Goal: Answer question/provide support: Share knowledge or assist other users

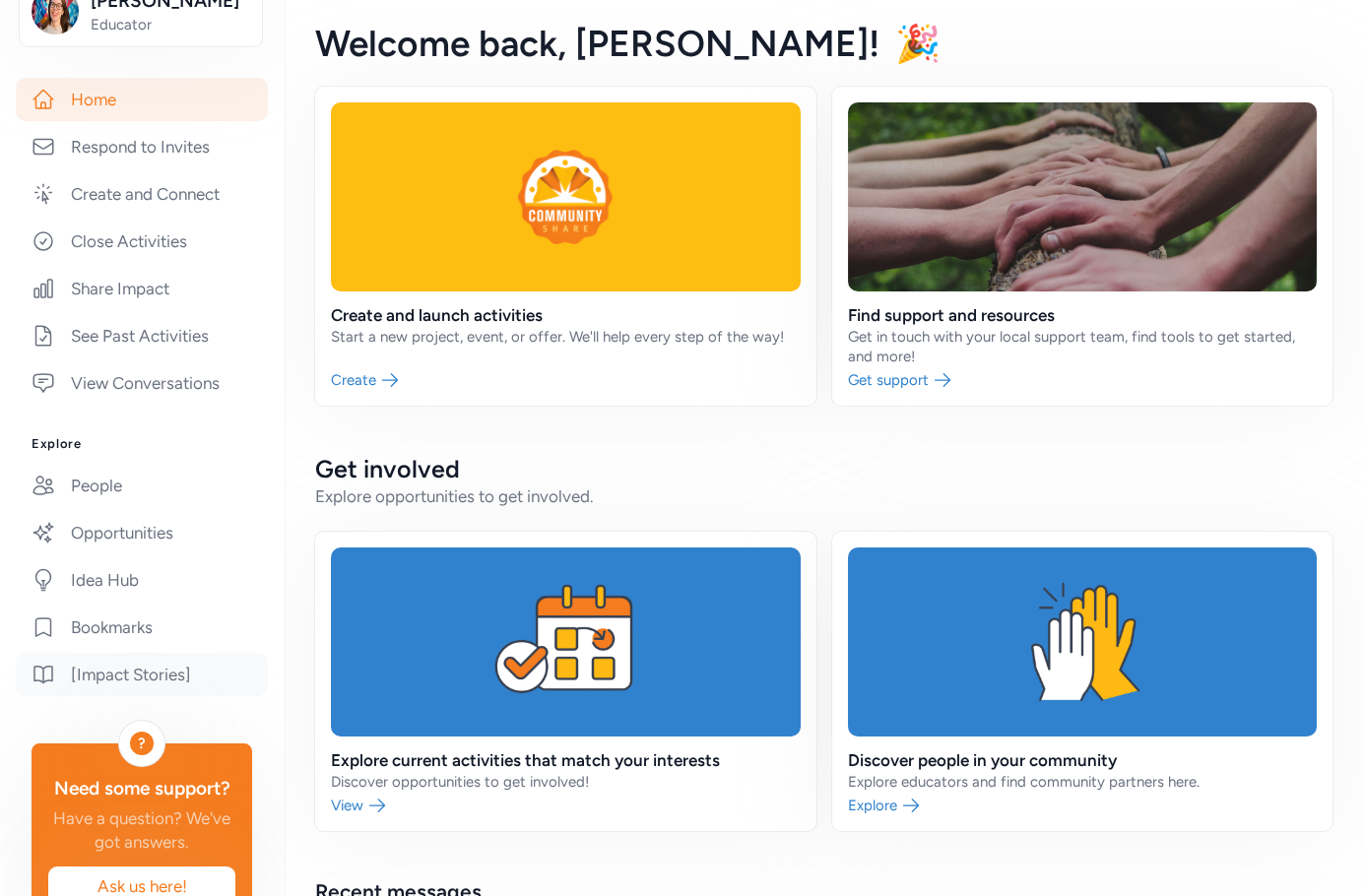
scroll to position [385, 0]
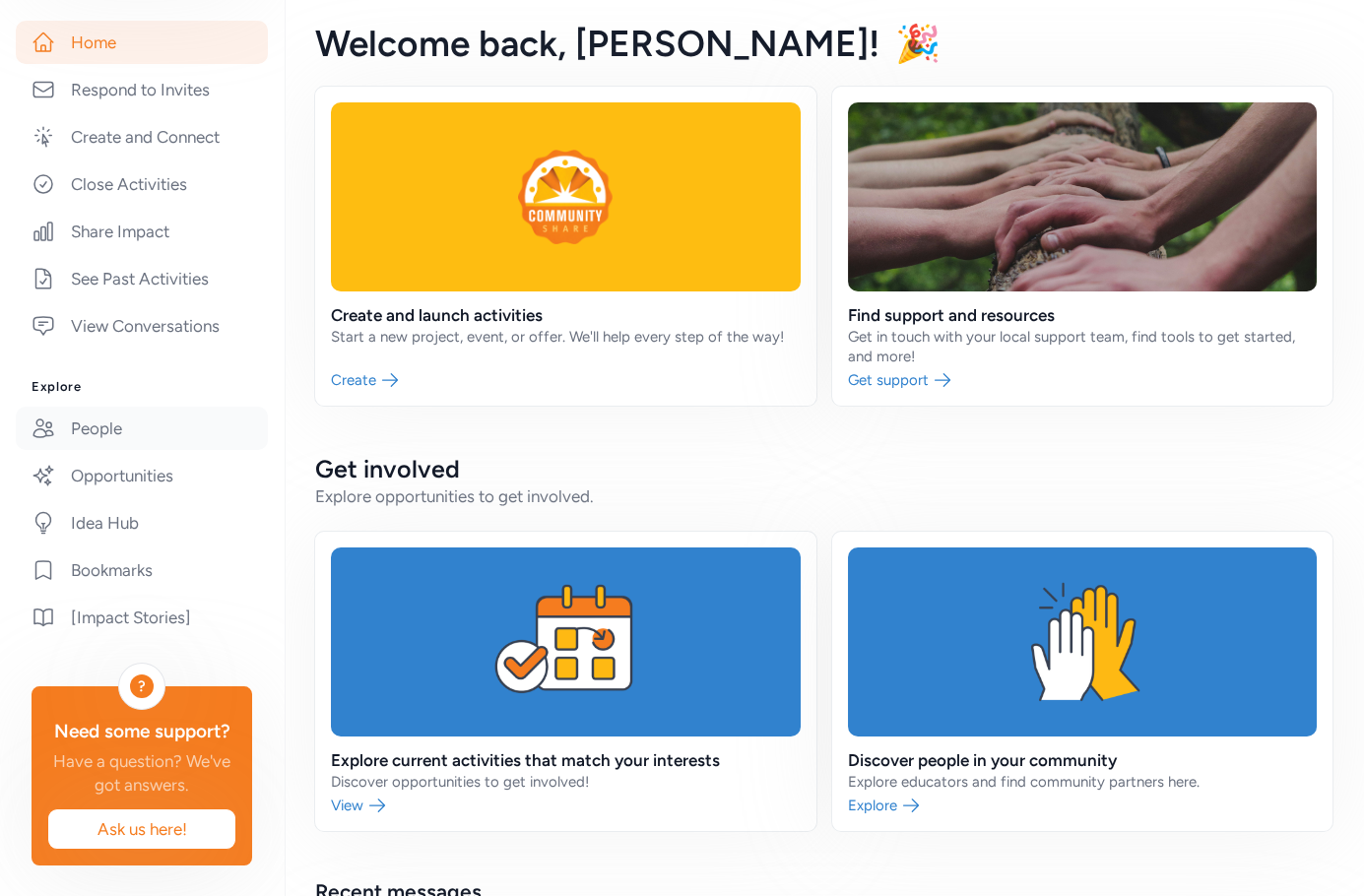
click at [141, 436] on link "People" at bounding box center [141, 428] width 252 height 44
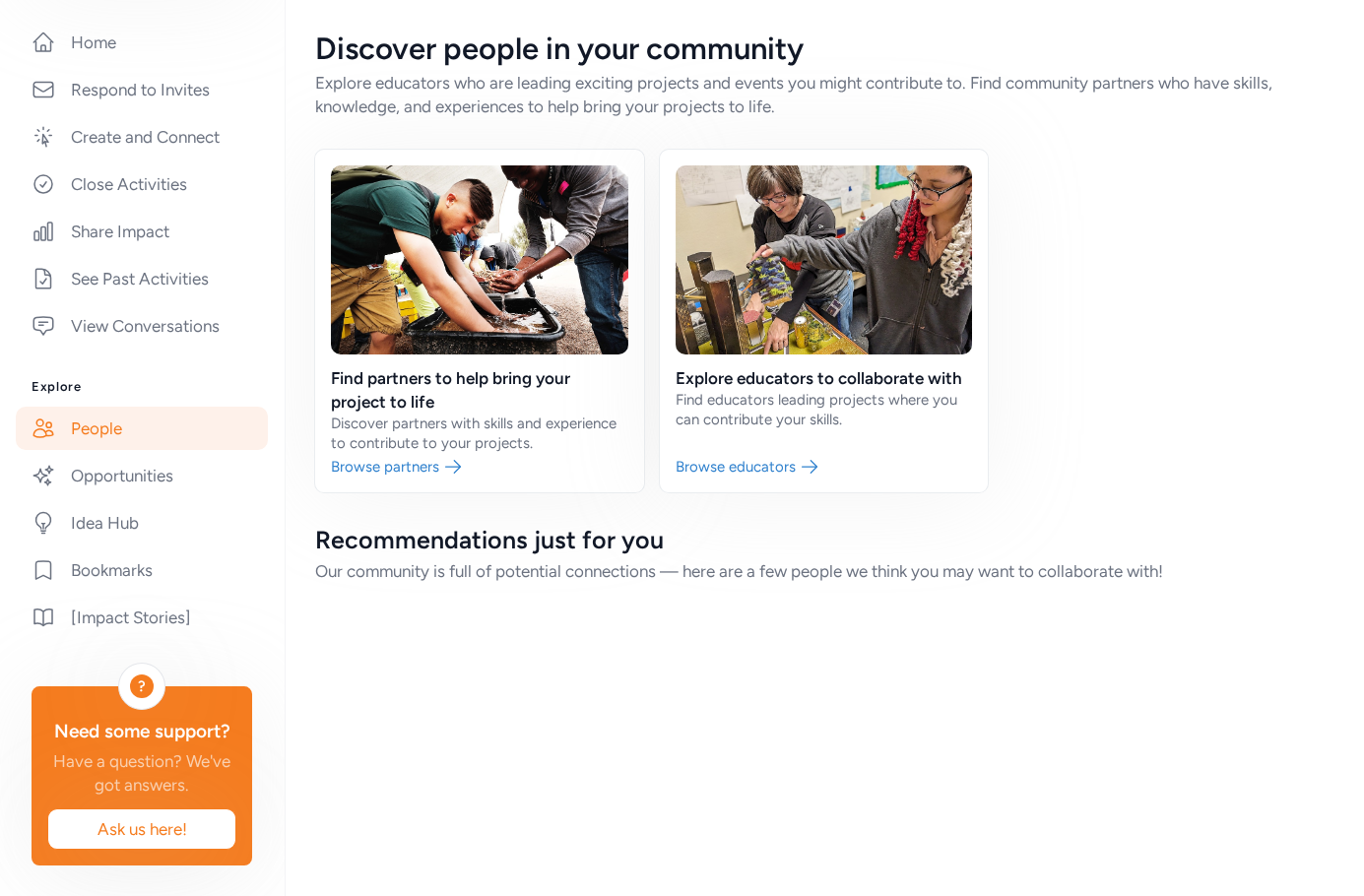
click at [1005, 210] on div "Find partners to help bring your project to life Discover partners with skills …" at bounding box center [822, 321] width 1017 height 342
click at [783, 249] on link at bounding box center [824, 321] width 329 height 342
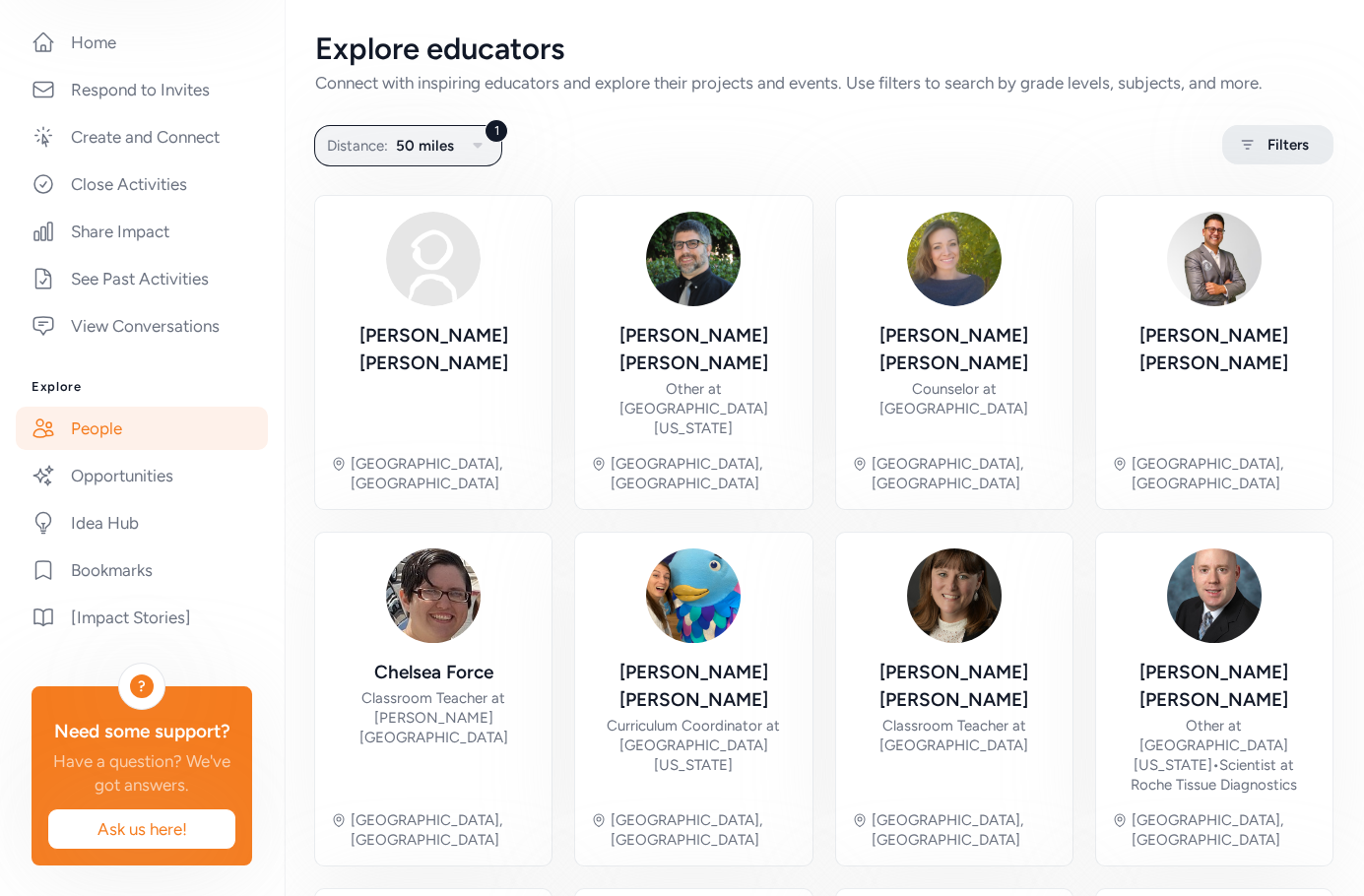
click at [1286, 151] on span "Filters" at bounding box center [1288, 144] width 42 height 24
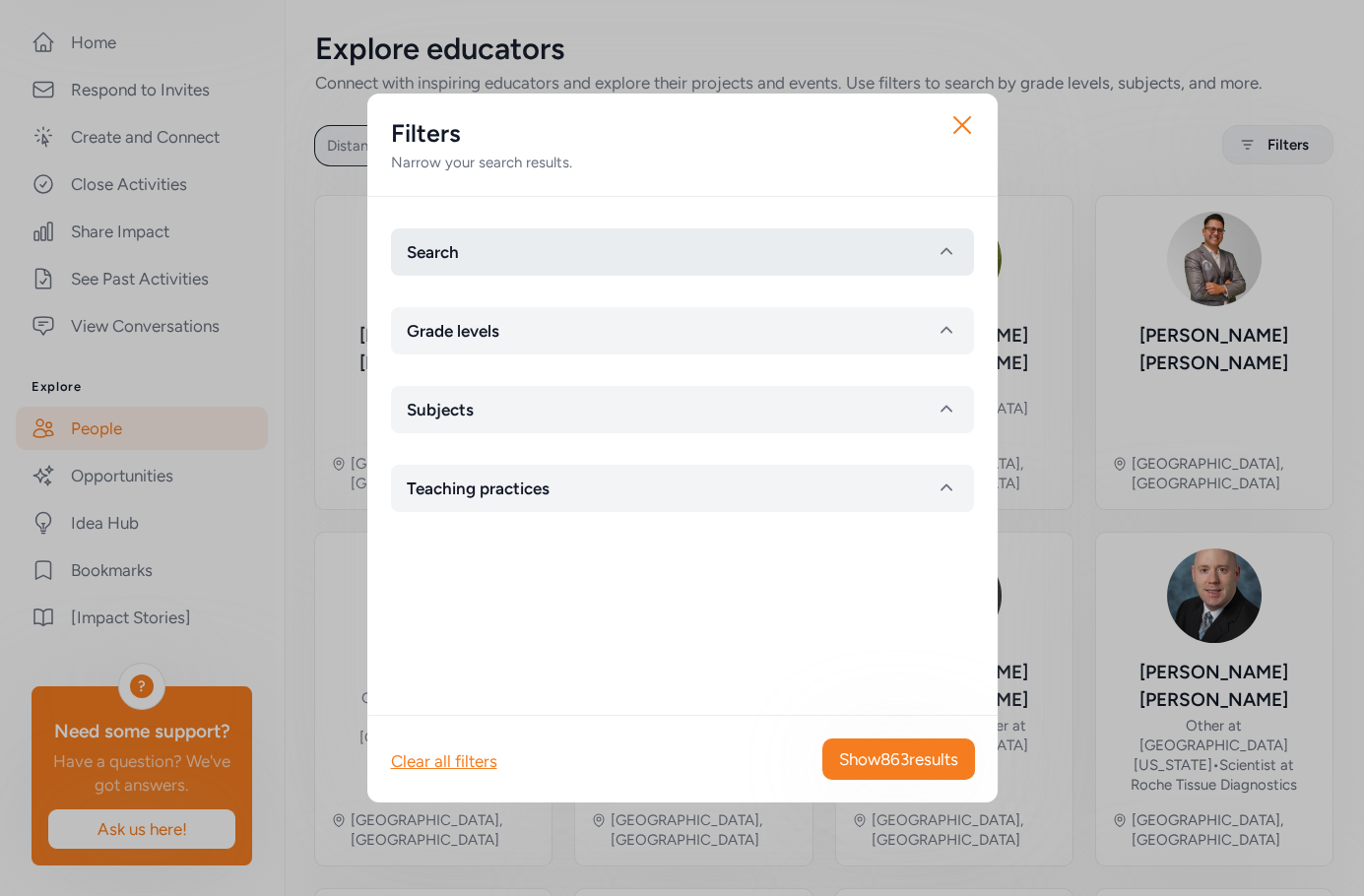
click at [645, 261] on button "Search" at bounding box center [682, 251] width 582 height 47
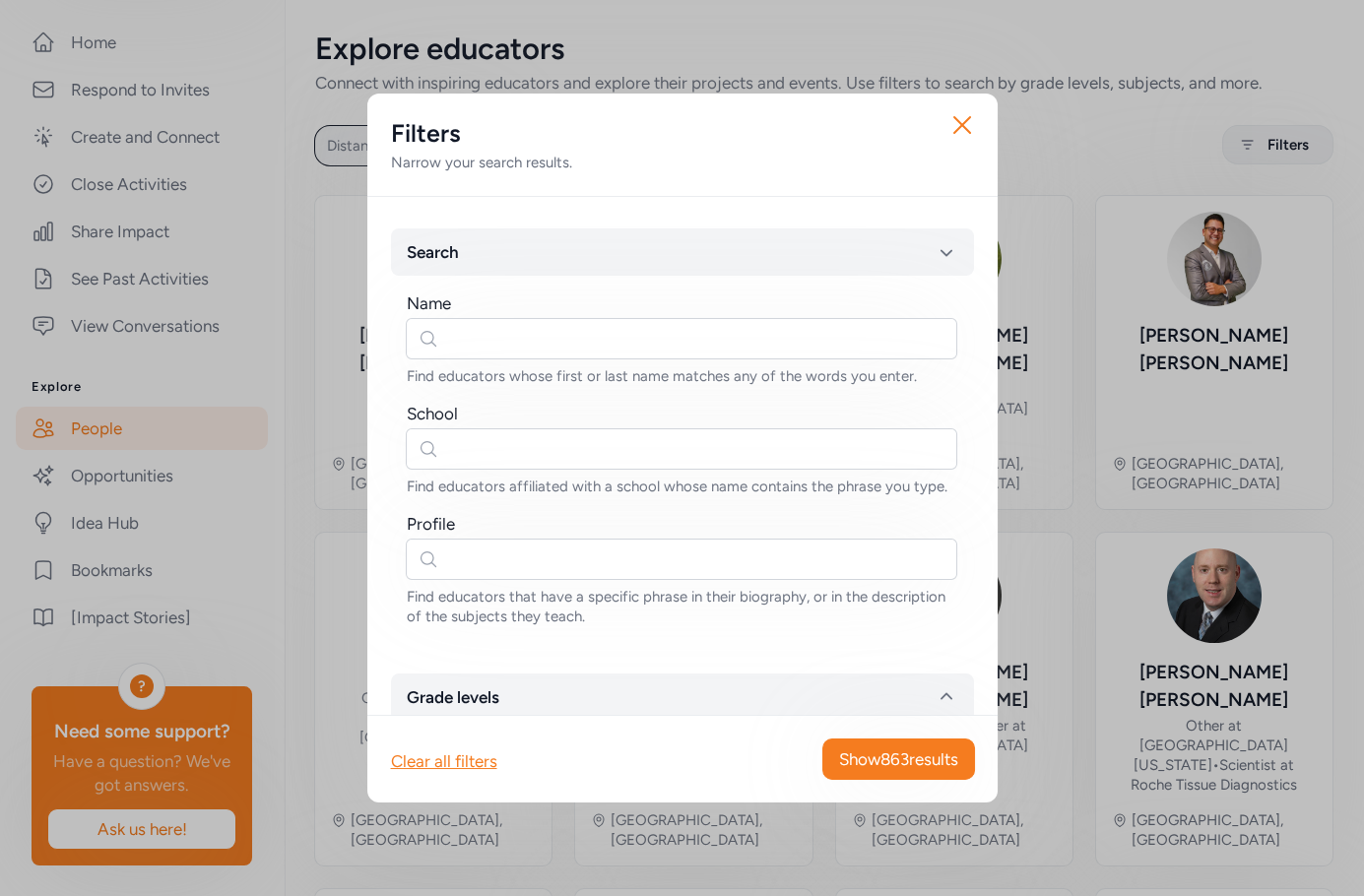
click at [470, 363] on div "Name Find educators whose first or last name matches any of the words you enter." at bounding box center [682, 338] width 552 height 95
click at [488, 334] on input "text" at bounding box center [681, 338] width 552 height 42
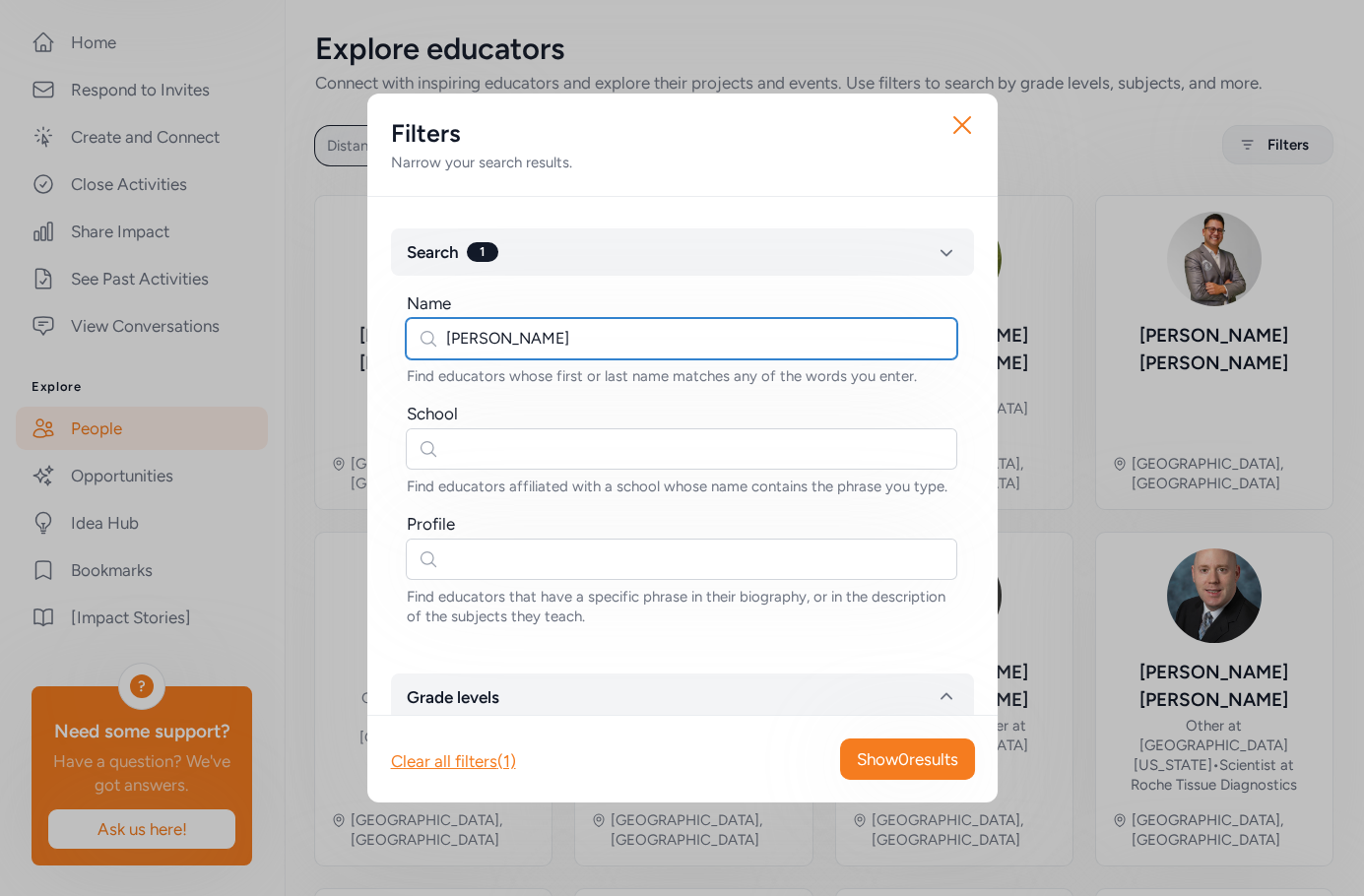
type input "[PERSON_NAME]"
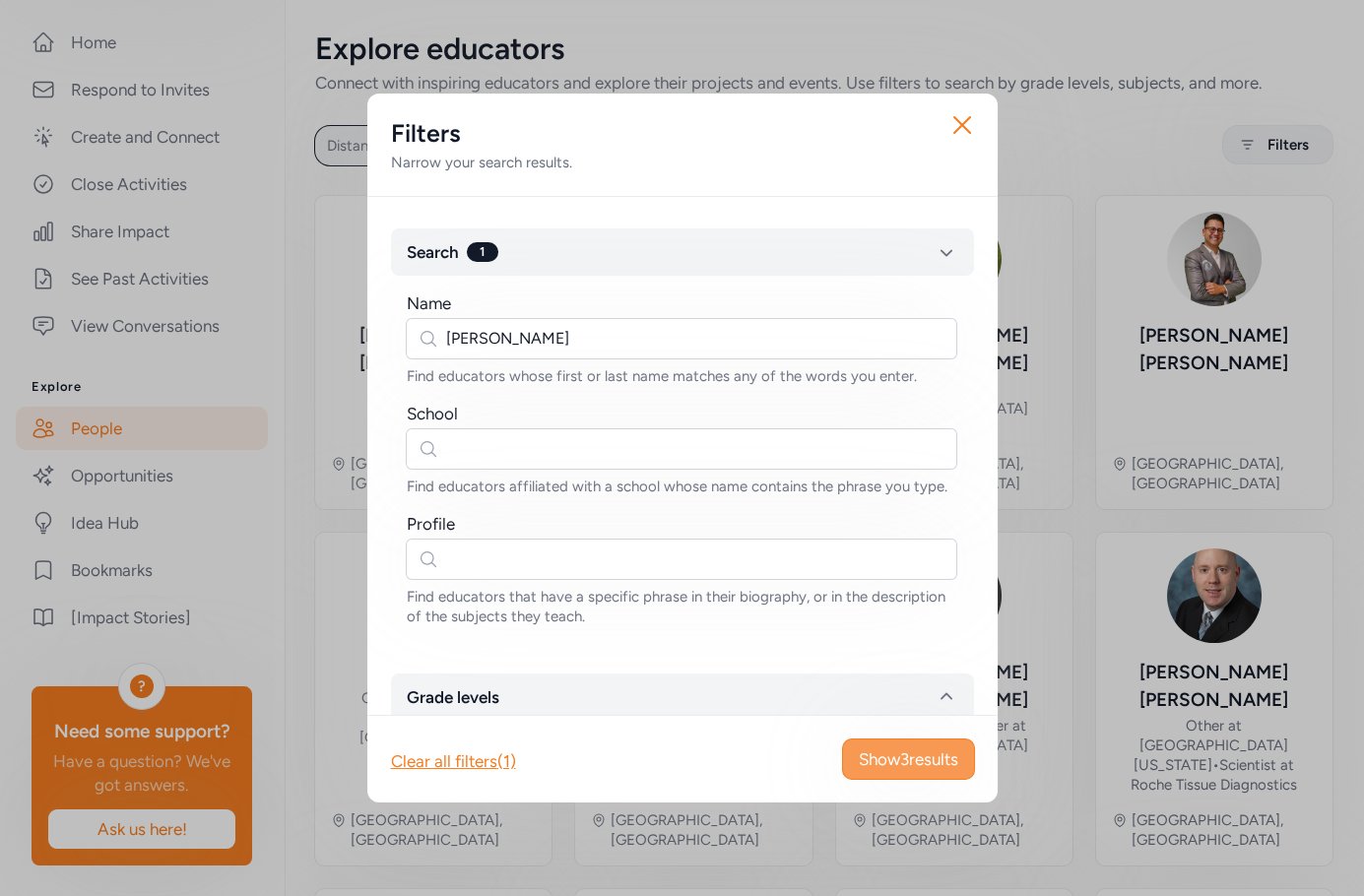
click at [892, 751] on span "Show 3 results" at bounding box center [908, 760] width 100 height 24
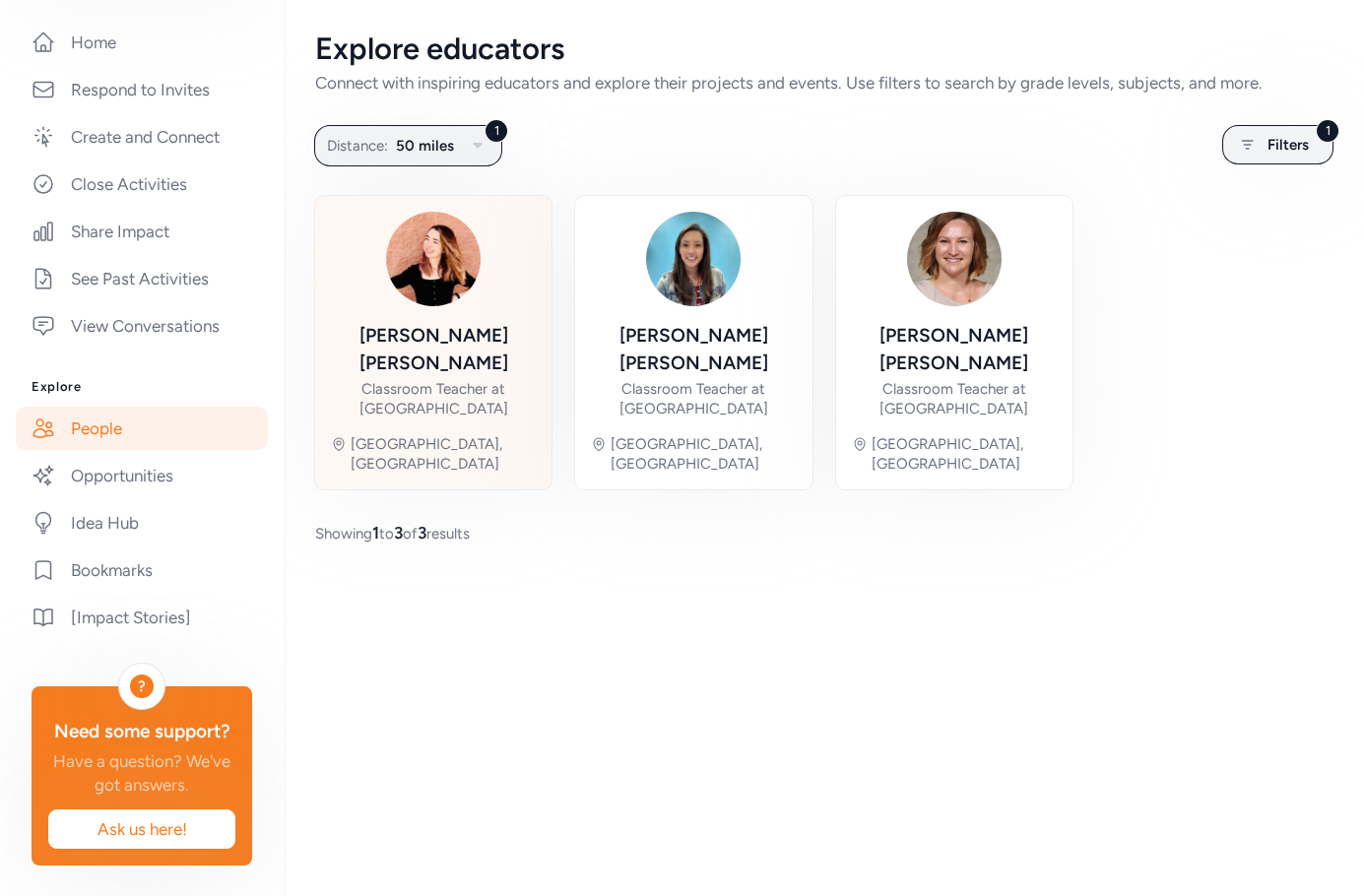
click at [440, 337] on div "[PERSON_NAME]" at bounding box center [433, 348] width 205 height 55
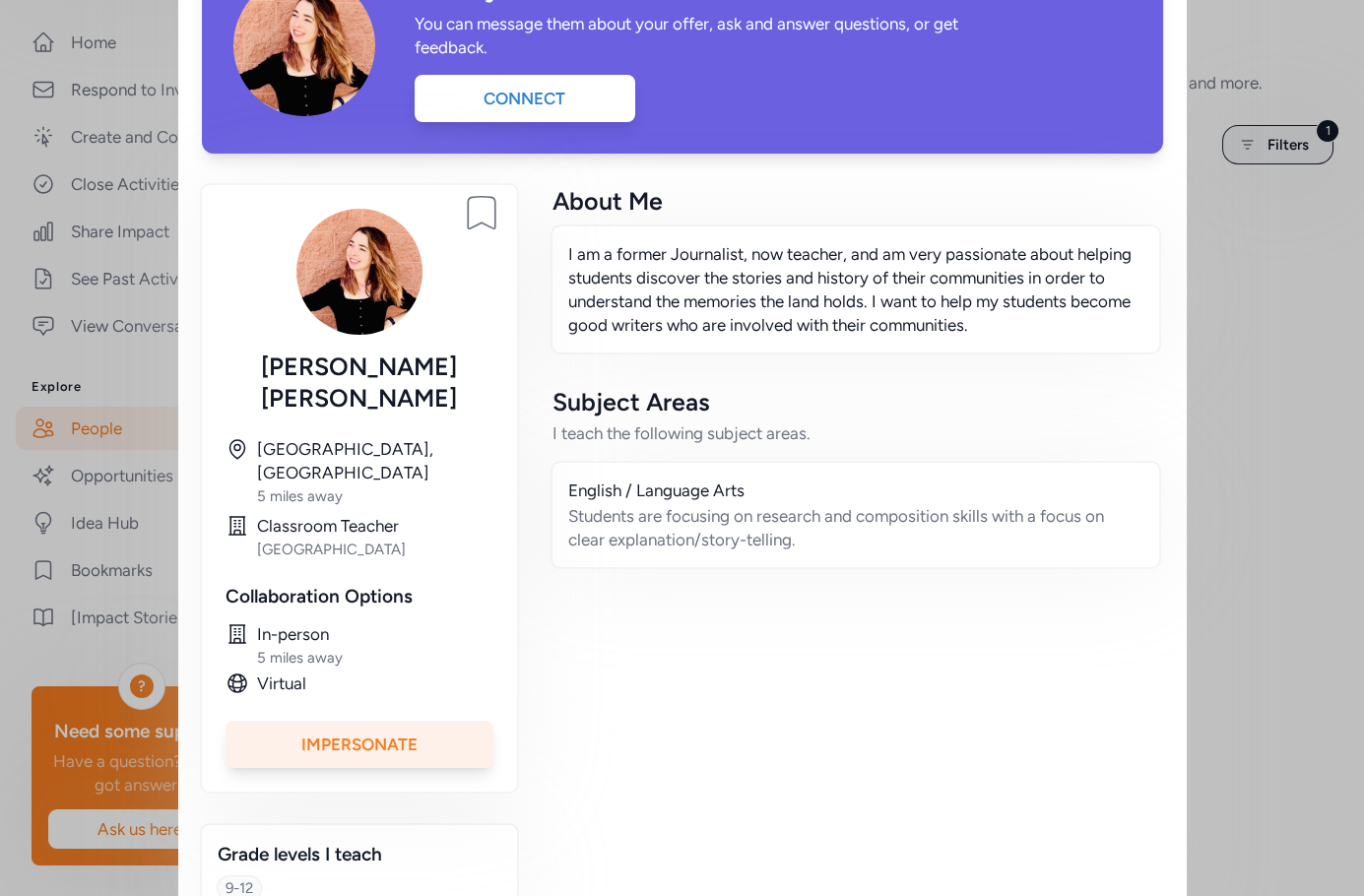
scroll to position [146, 0]
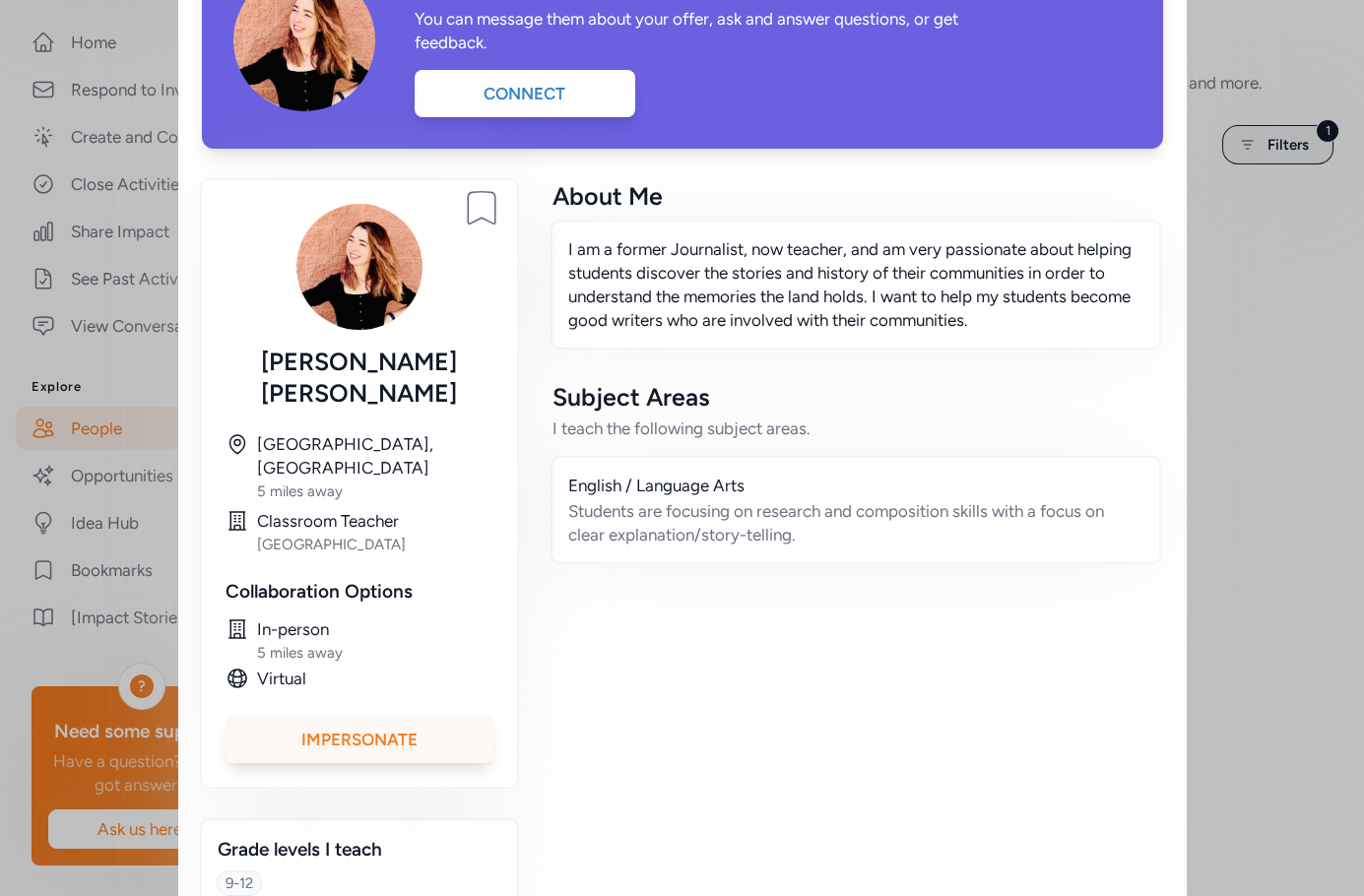
click at [396, 716] on div "Impersonate" at bounding box center [358, 739] width 268 height 47
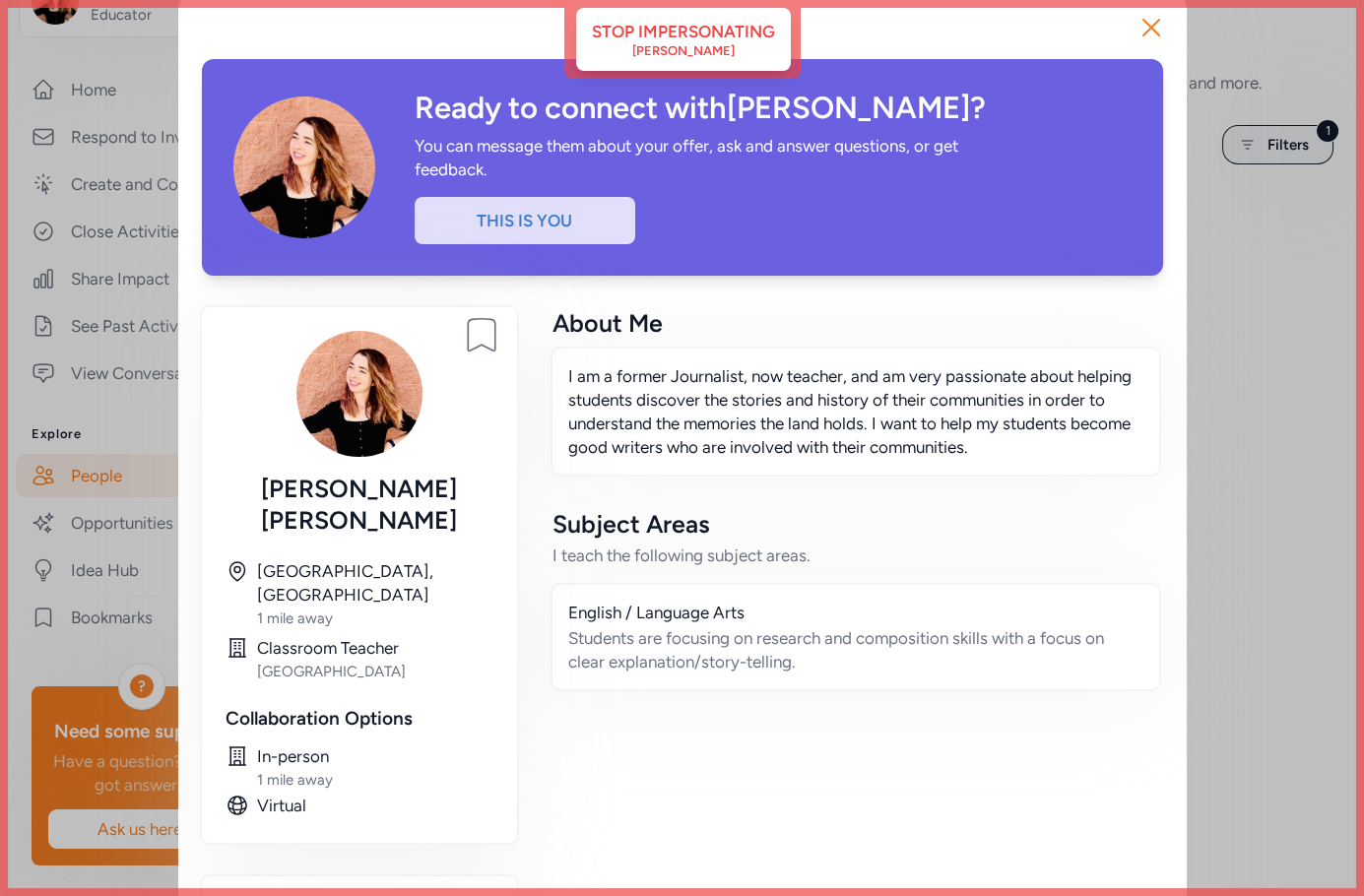
scroll to position [0, 0]
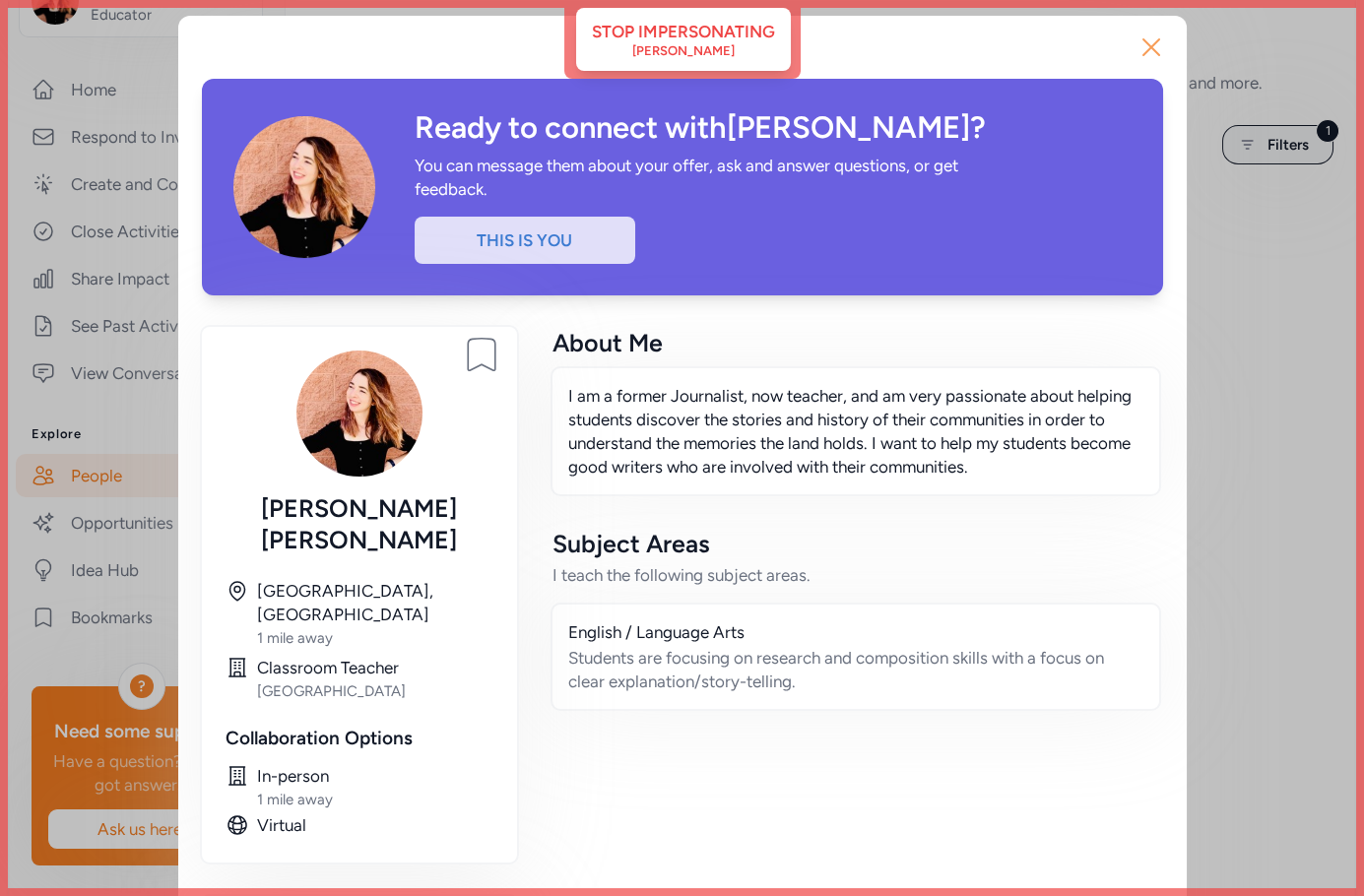
click at [1146, 48] on icon "button" at bounding box center [1151, 48] width 32 height 32
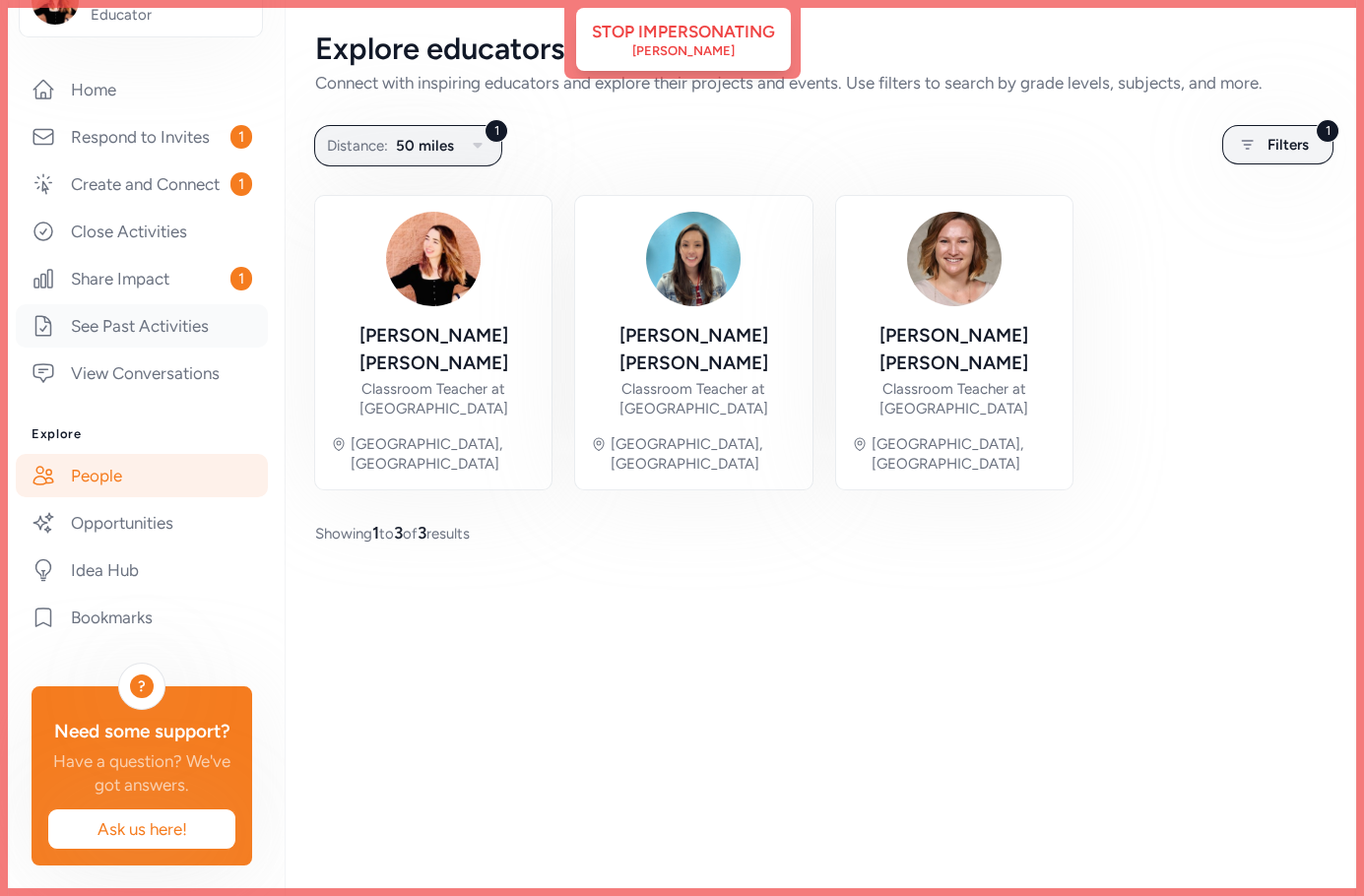
click at [118, 316] on link "See Past Activities" at bounding box center [141, 327] width 252 height 44
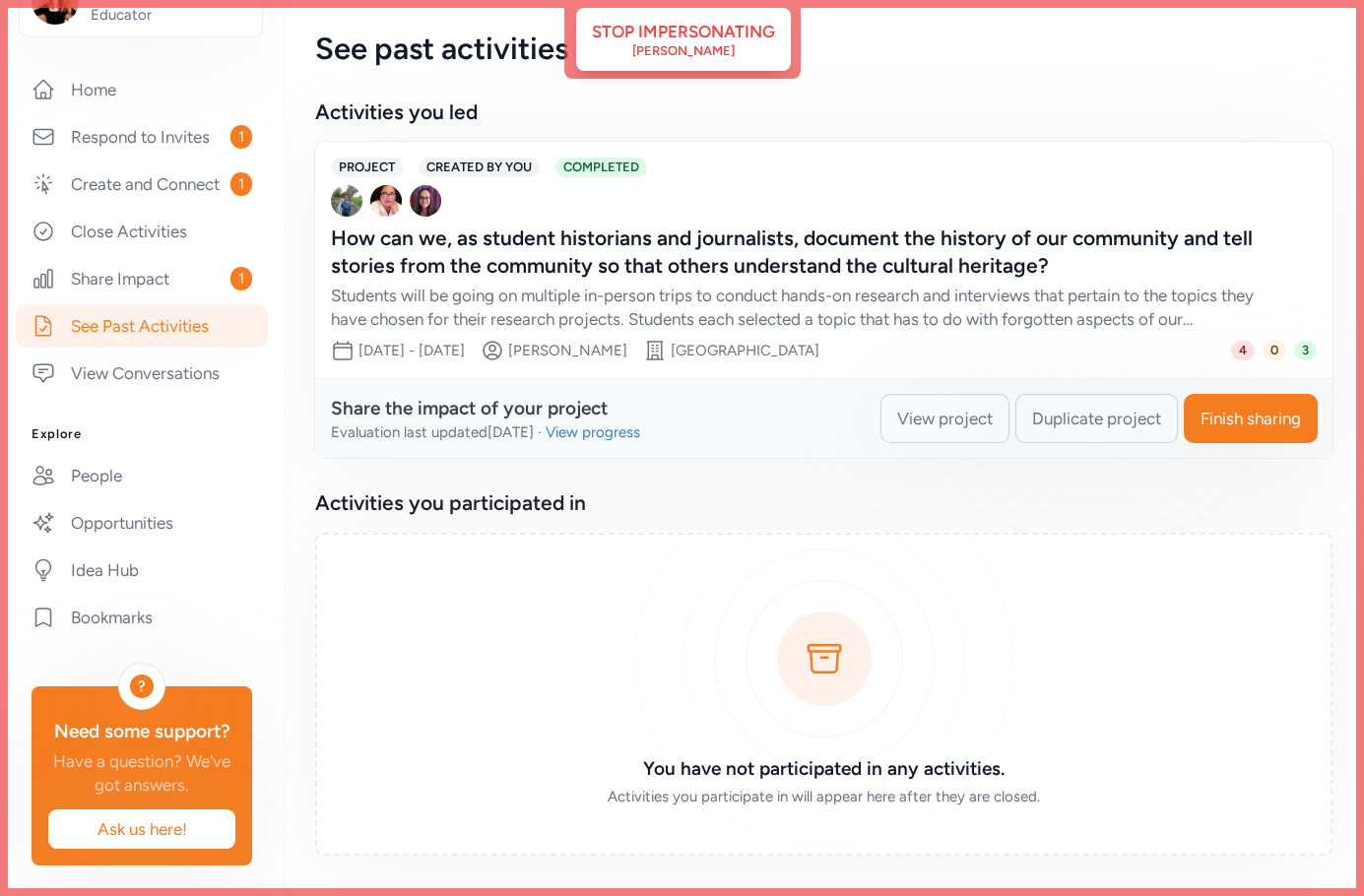
click at [944, 419] on span "View project" at bounding box center [945, 418] width 96 height 24
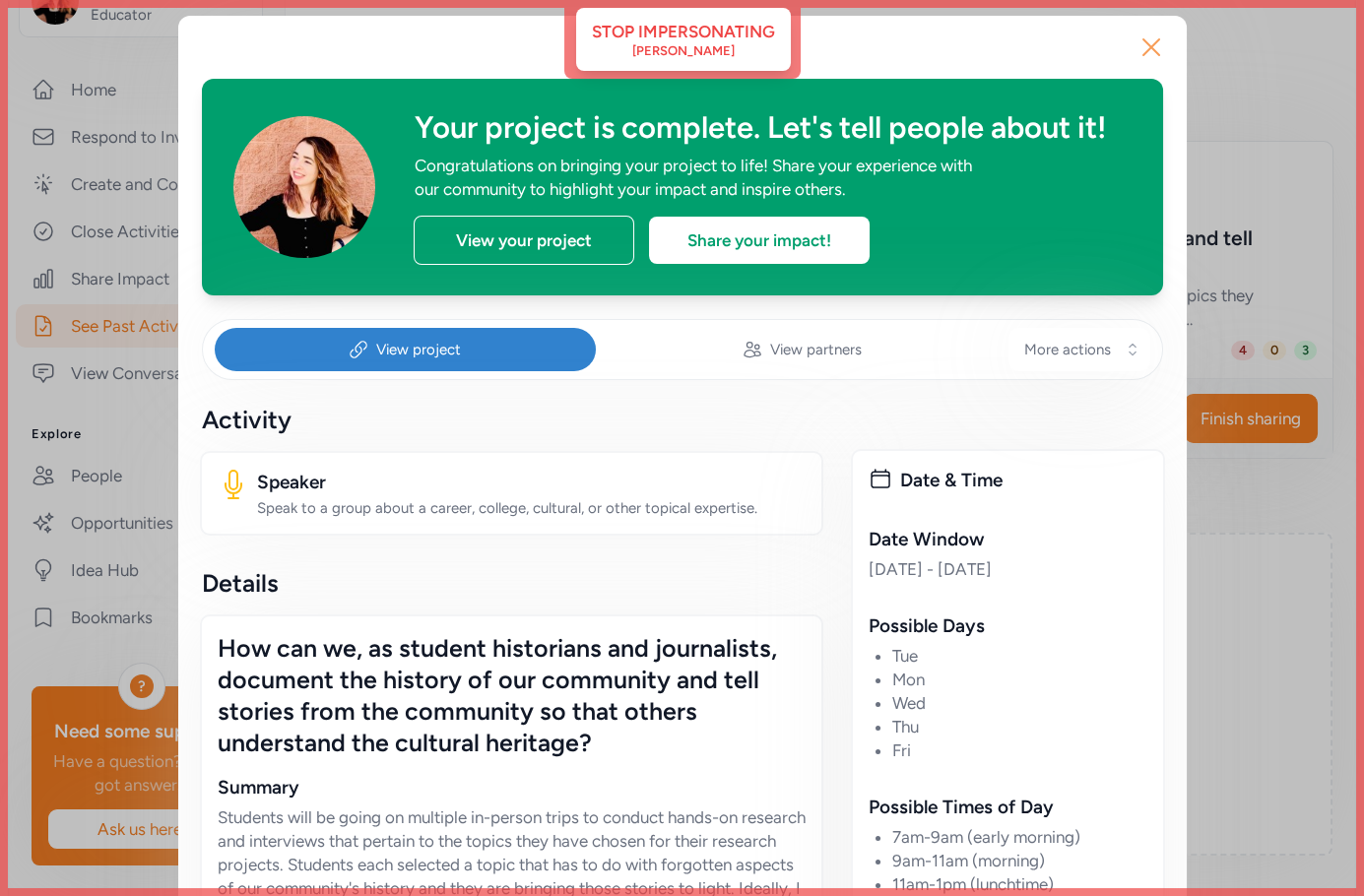
click at [1154, 57] on icon "button" at bounding box center [1151, 48] width 32 height 32
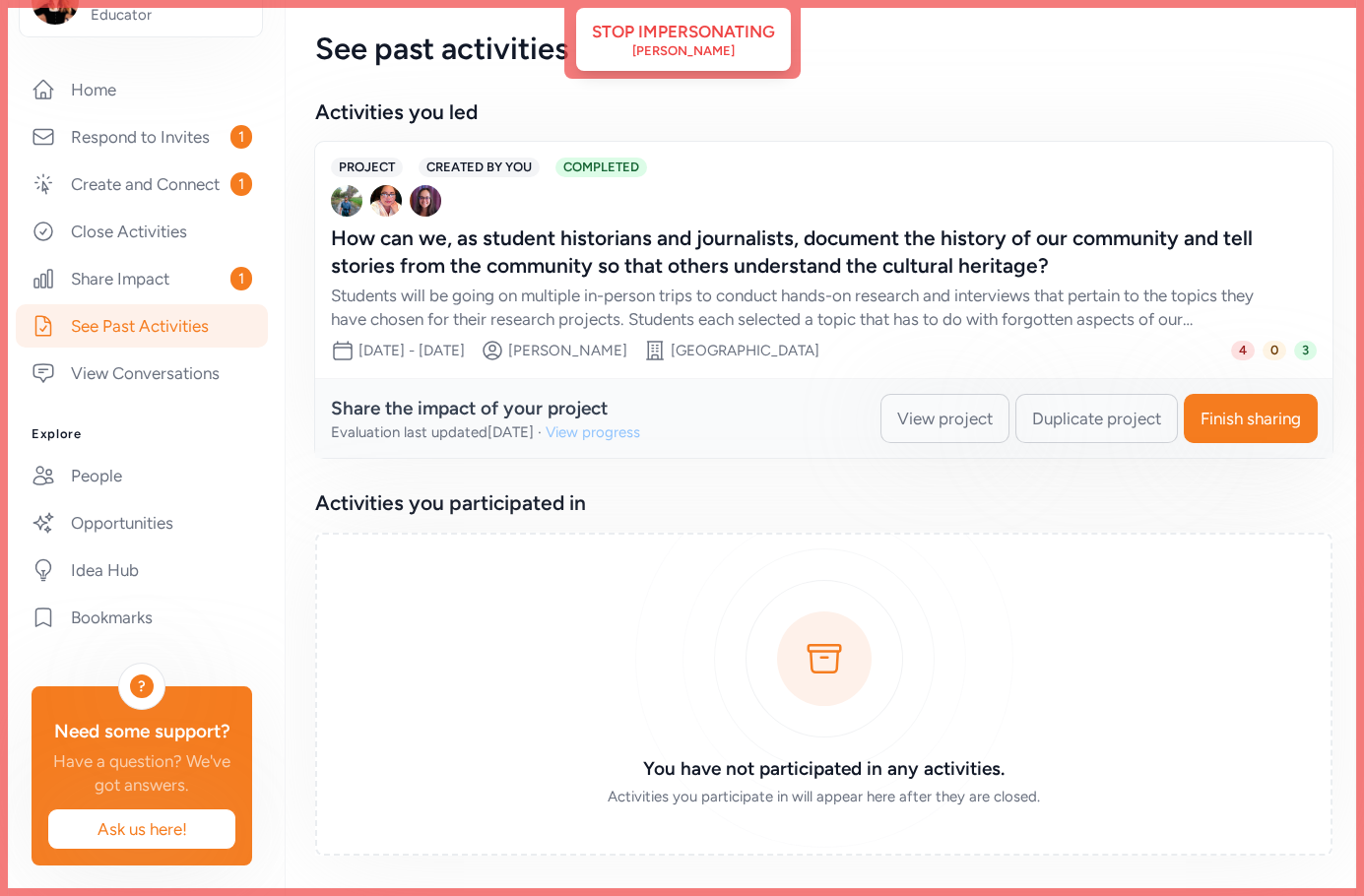
click at [606, 433] on div "View progress" at bounding box center [592, 432] width 95 height 20
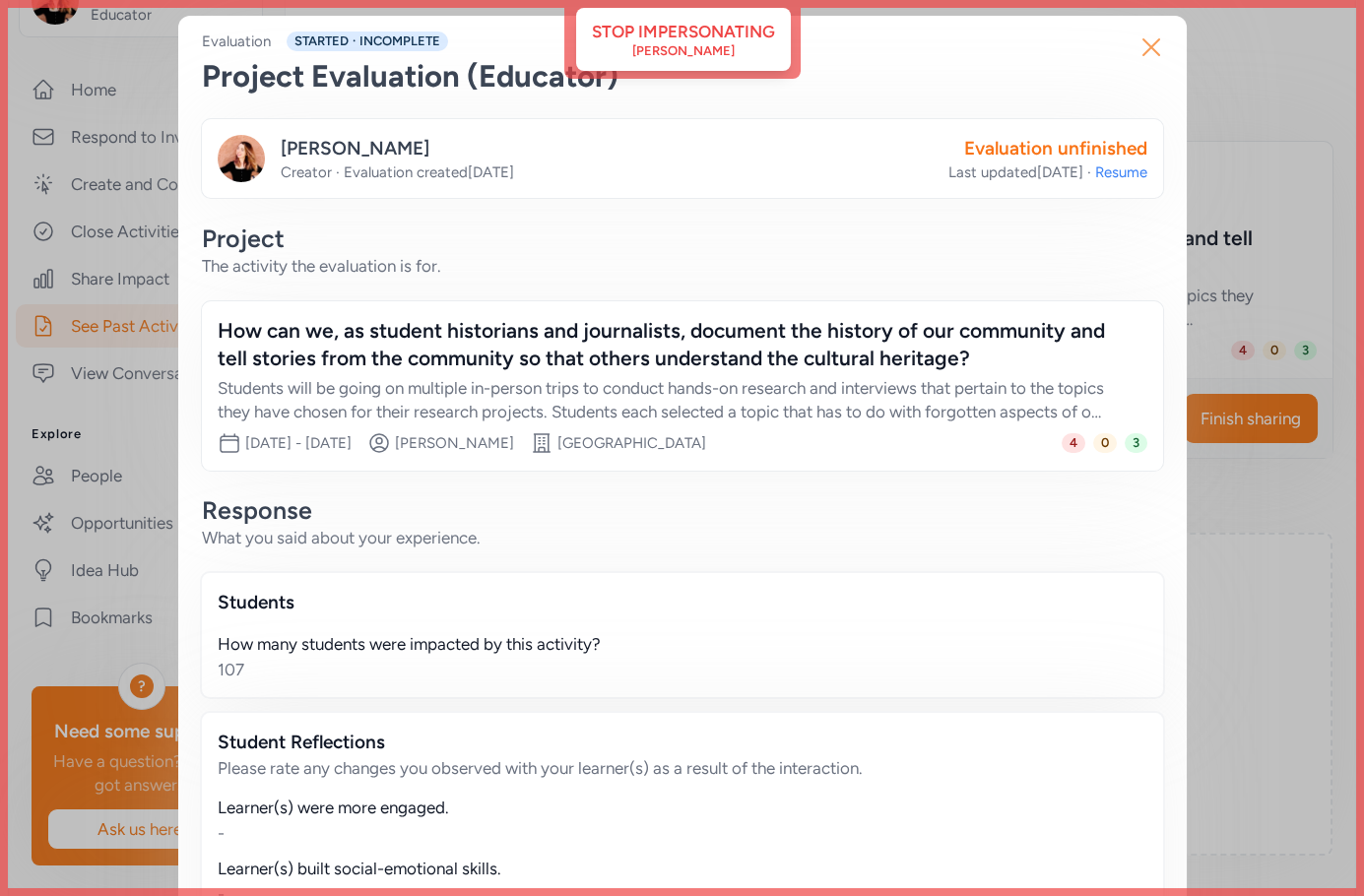
click at [1169, 45] on button "Close" at bounding box center [1150, 47] width 63 height 63
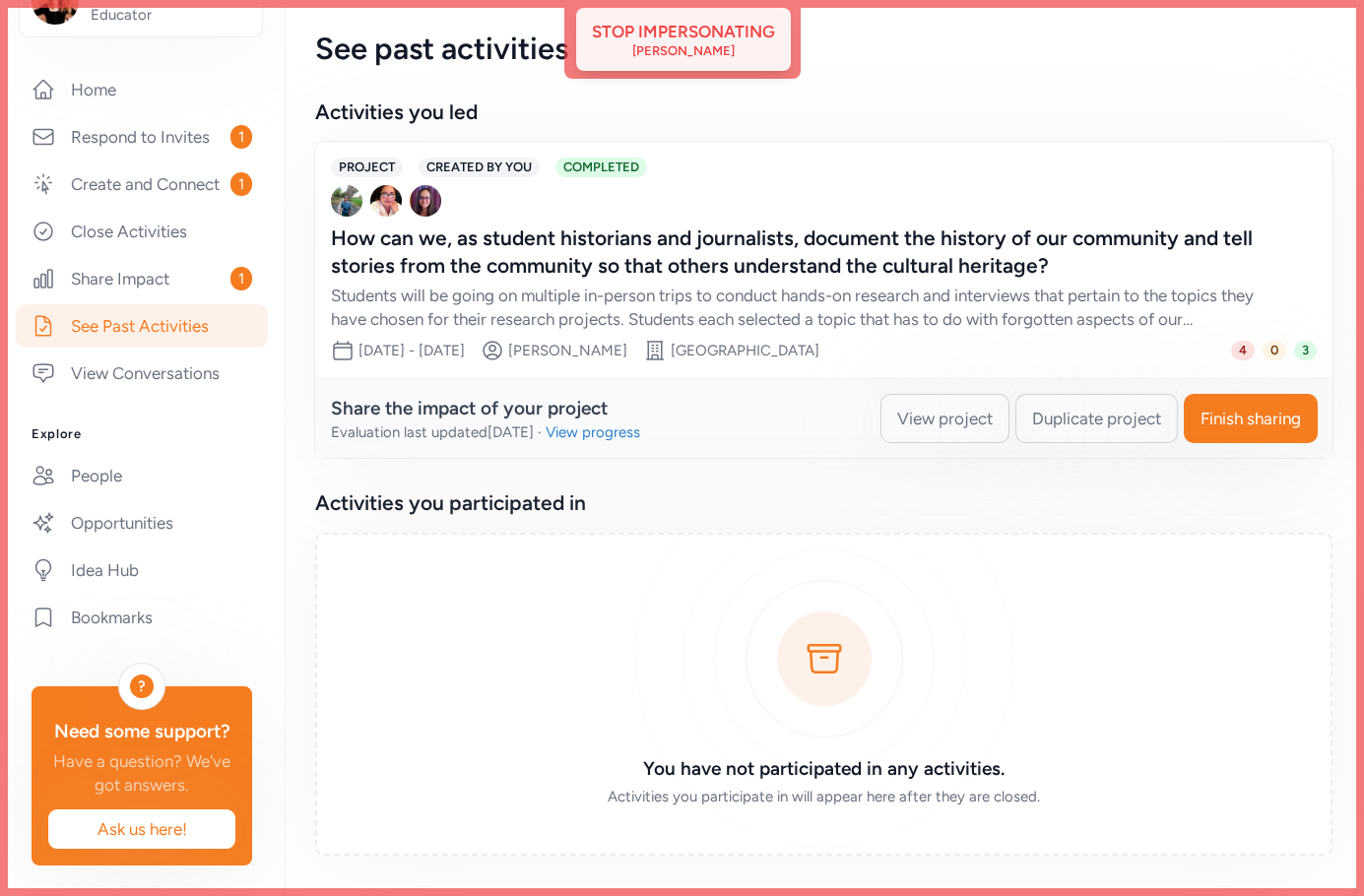
click at [727, 35] on div "Stop impersonating" at bounding box center [683, 32] width 183 height 24
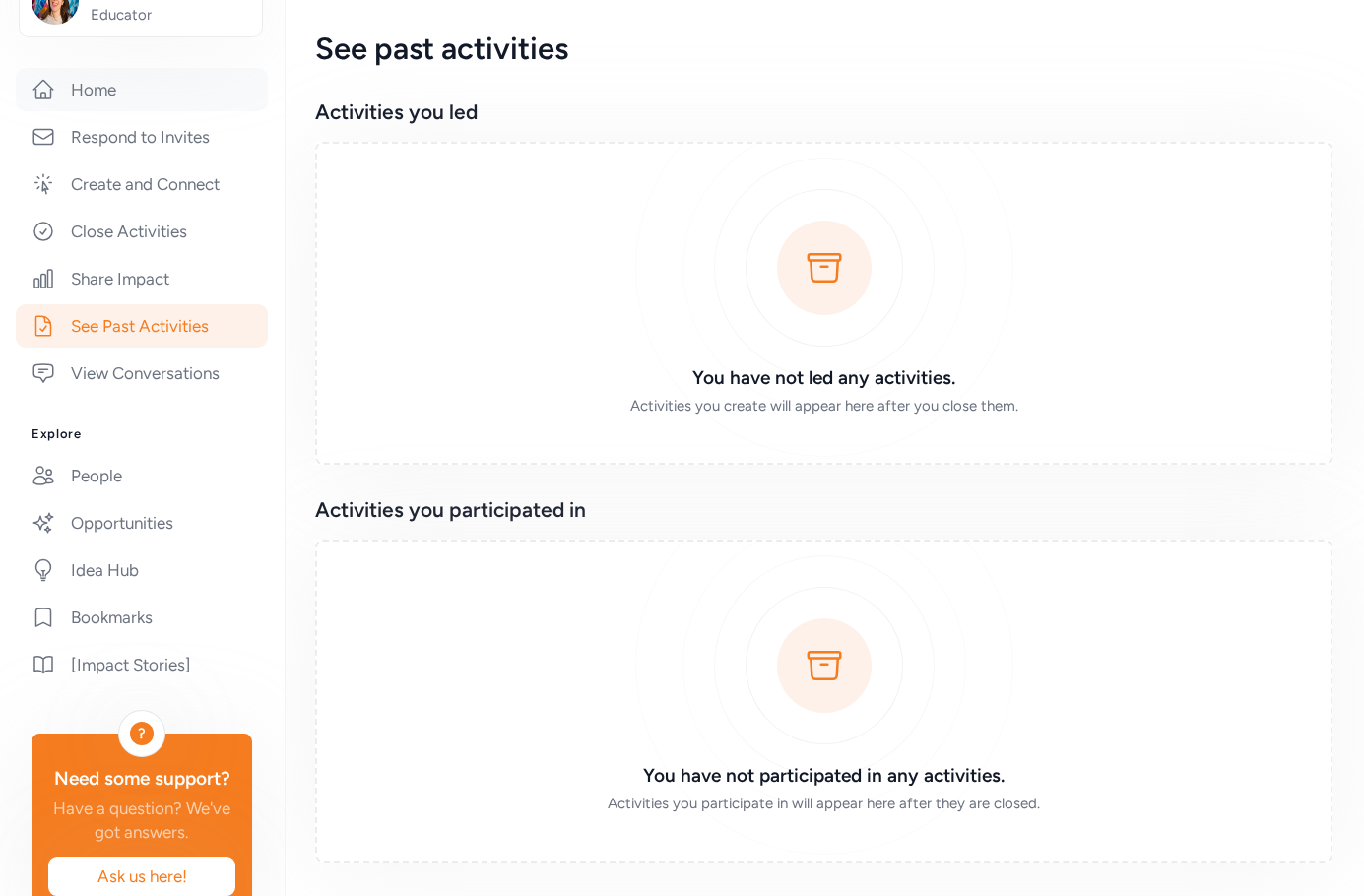
click at [144, 100] on link "Home" at bounding box center [141, 90] width 252 height 44
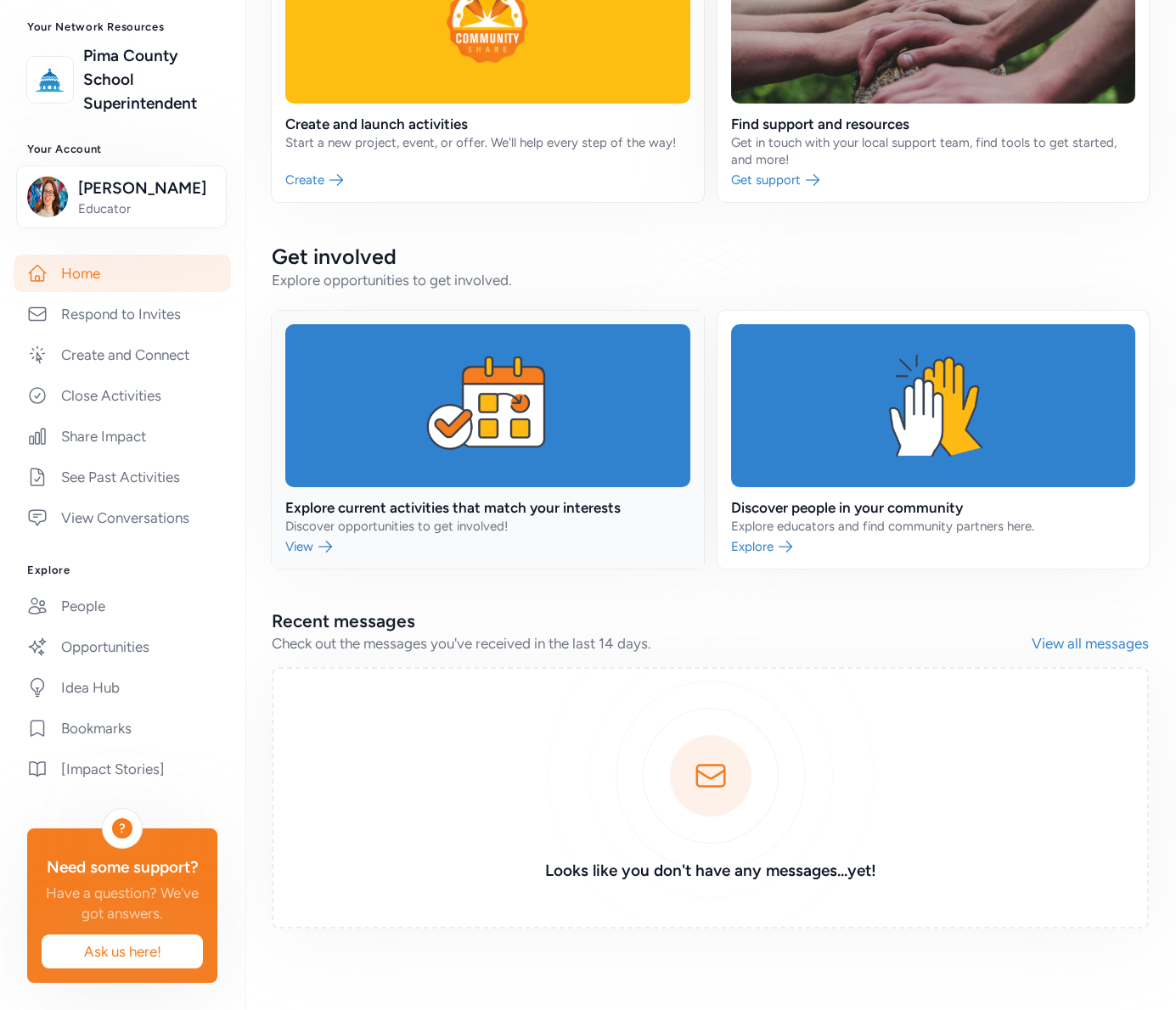
scroll to position [147, 0]
